Goal: Task Accomplishment & Management: Manage account settings

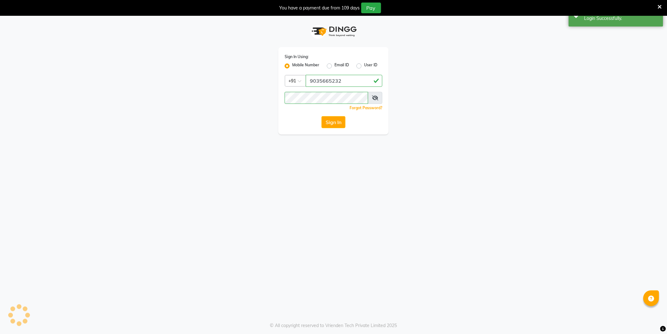
select select "106"
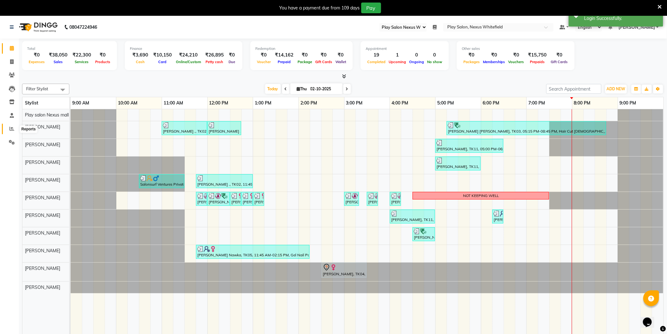
click at [12, 129] on icon at bounding box center [11, 128] width 5 height 5
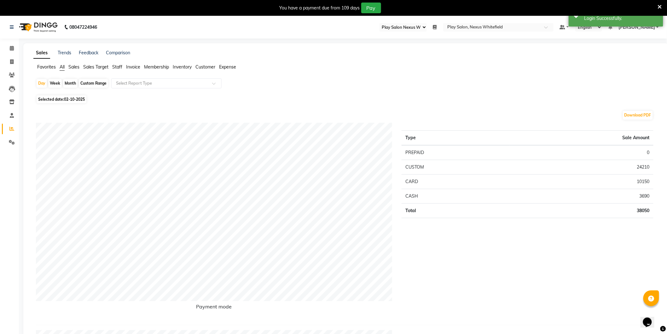
click at [119, 66] on span "Staff" at bounding box center [117, 67] width 10 height 6
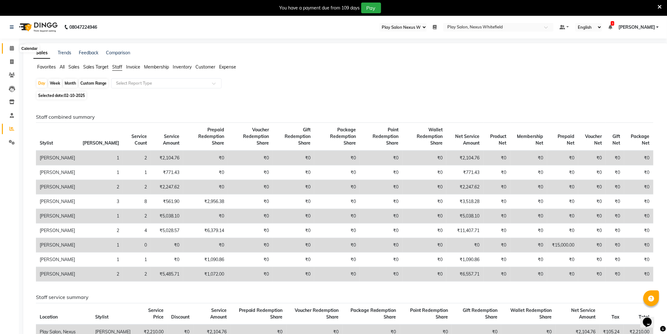
drag, startPoint x: 10, startPoint y: 47, endPoint x: 5, endPoint y: 42, distance: 7.1
click at [11, 47] on icon at bounding box center [12, 48] width 4 height 5
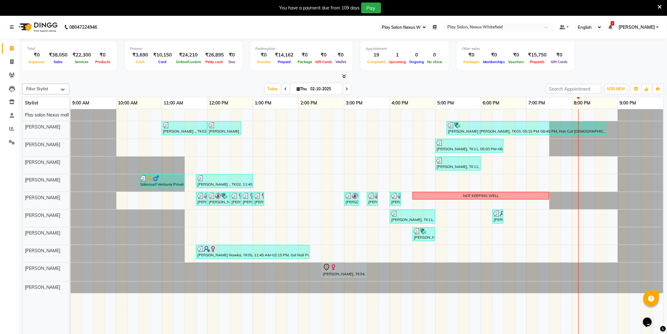
click at [653, 28] on span "[PERSON_NAME]" at bounding box center [637, 27] width 37 height 7
click at [630, 59] on link "Sign out" at bounding box center [627, 59] width 58 height 10
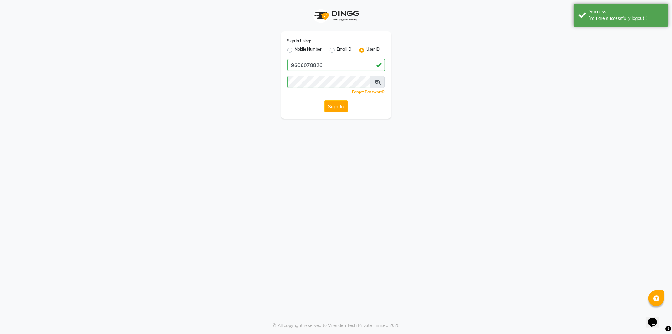
click at [292, 51] on div "Mobile Number" at bounding box center [305, 50] width 35 height 8
click at [295, 51] on label "Mobile Number" at bounding box center [308, 50] width 27 height 8
click at [295, 50] on input "Mobile Number" at bounding box center [297, 48] width 4 height 4
radio input "true"
radio input "false"
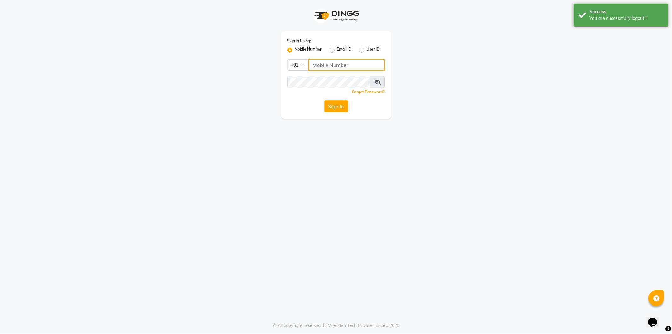
click at [332, 64] on input "Username" at bounding box center [347, 65] width 77 height 12
type input "9606078826"
click at [339, 103] on button "Sign In" at bounding box center [336, 106] width 24 height 12
